Goal: Register for event/course

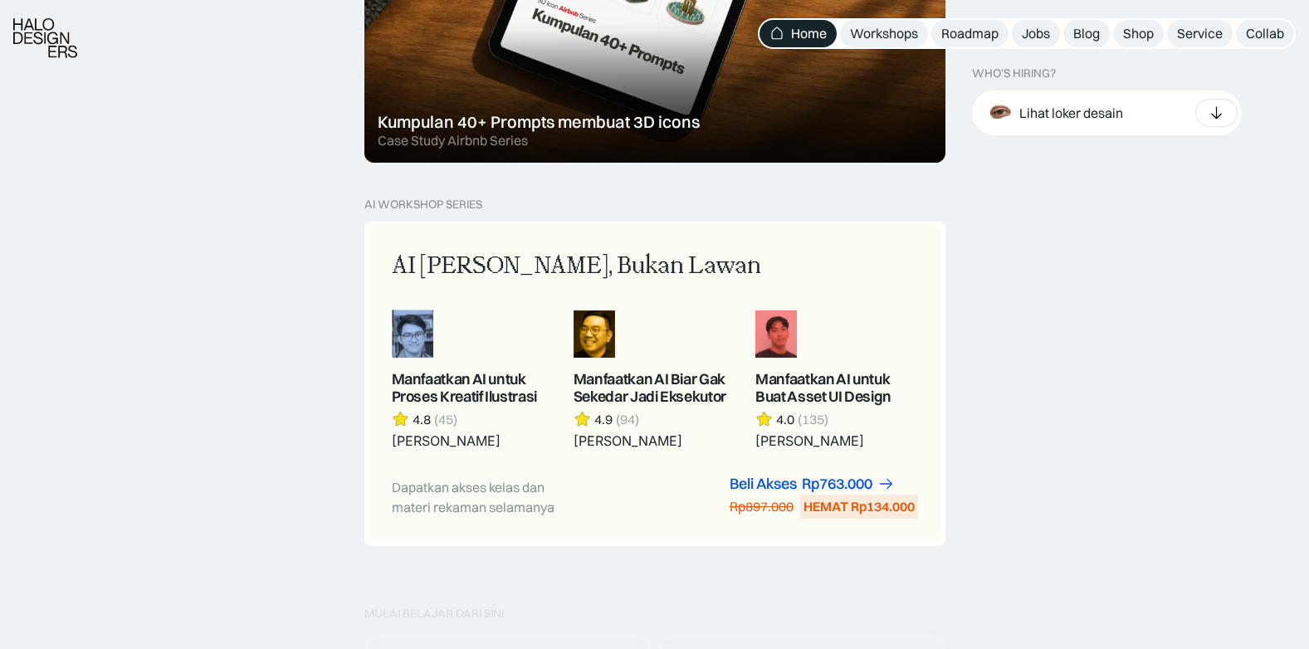
scroll to position [1329, 0]
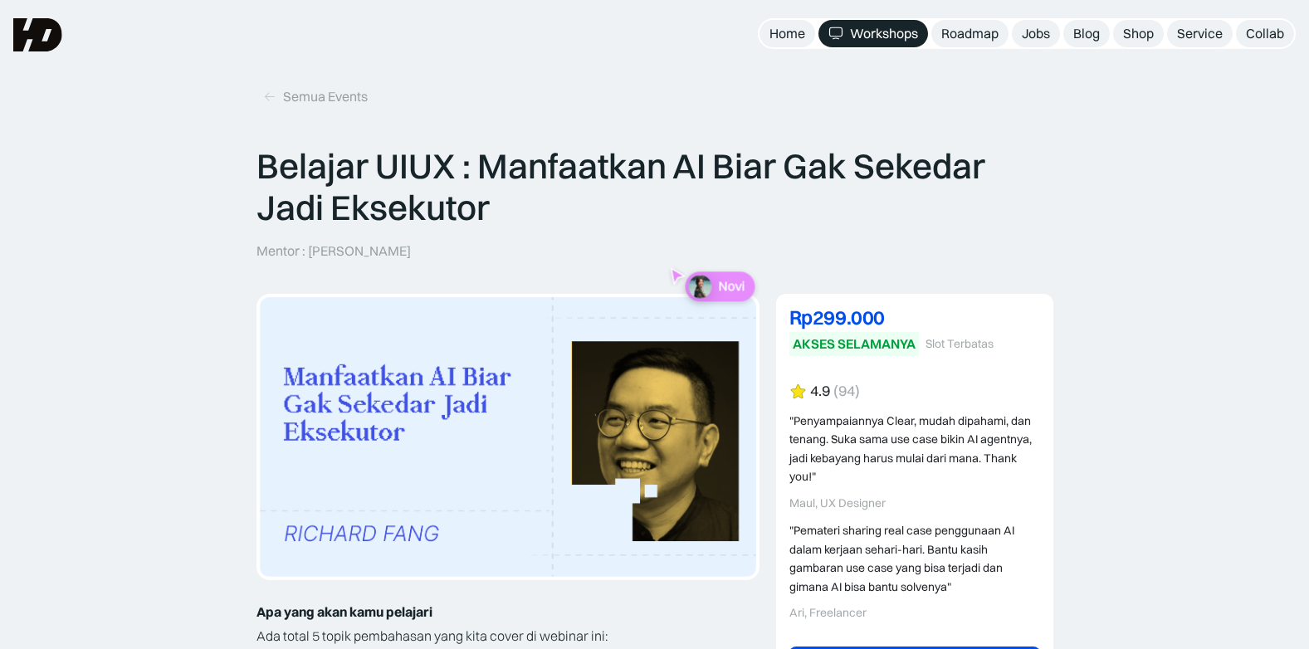
drag, startPoint x: 0, startPoint y: 0, endPoint x: 56, endPoint y: 350, distance: 354.9
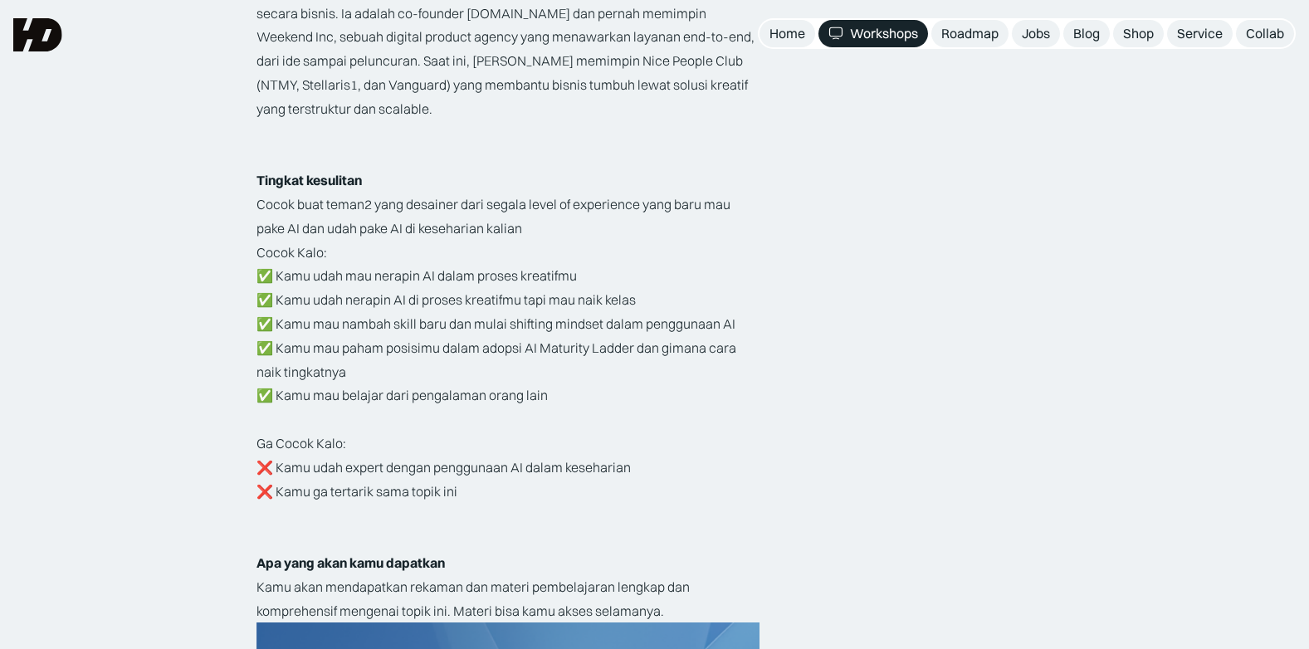
scroll to position [2740, 0]
